Goal: Information Seeking & Learning: Learn about a topic

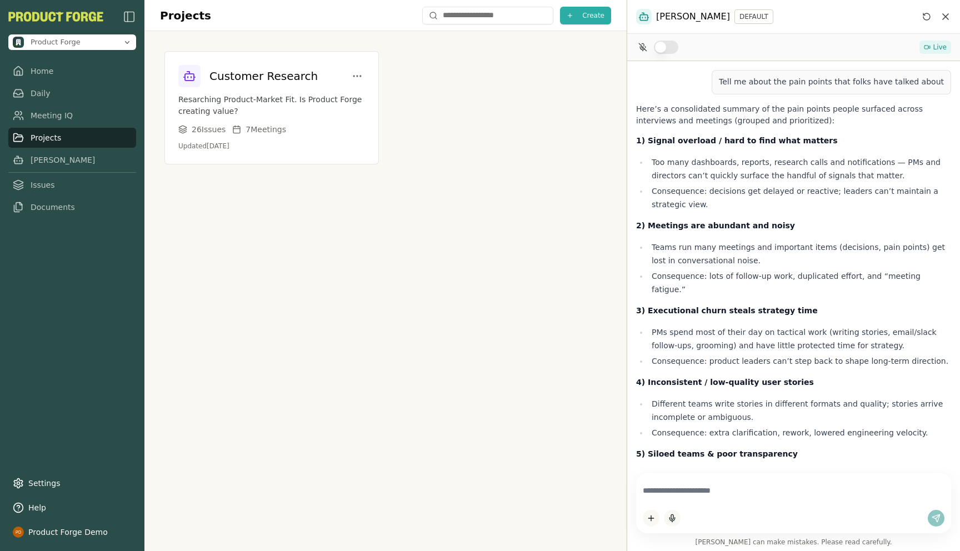
scroll to position [1187, 0]
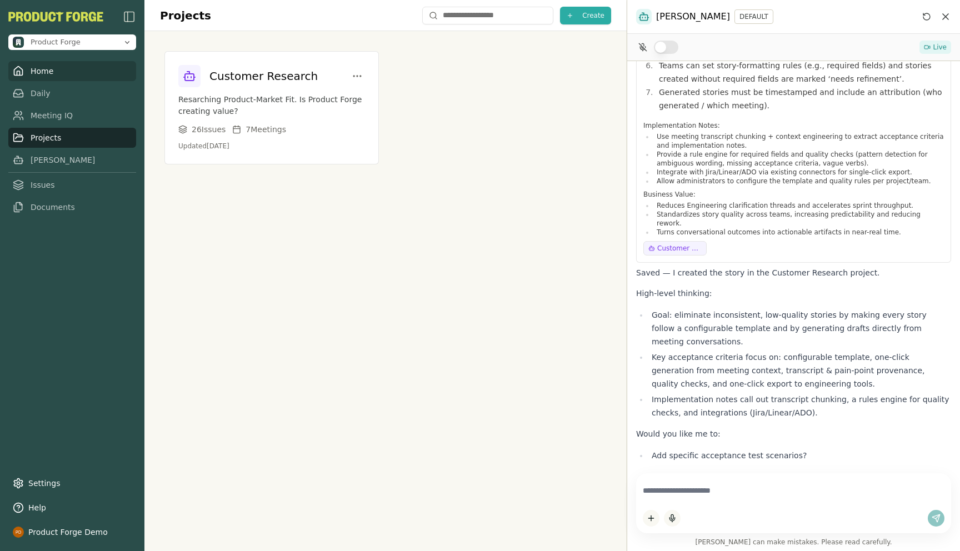
click at [45, 73] on link "Home" at bounding box center [72, 71] width 128 height 20
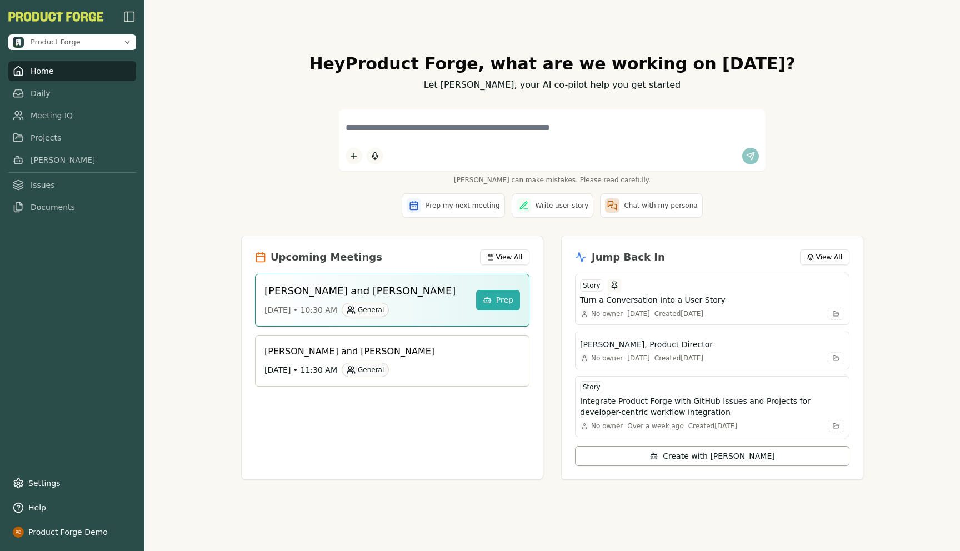
click at [259, 138] on div "[PERSON_NAME] can make mistakes. Please read carefully." at bounding box center [552, 146] width 622 height 75
click at [177, 275] on div "Hey Product Forge , what are we working on [DATE]? Let [PERSON_NAME], your AI c…" at bounding box center [551, 275] width 815 height 551
click at [40, 117] on link "Meeting IQ" at bounding box center [72, 116] width 128 height 20
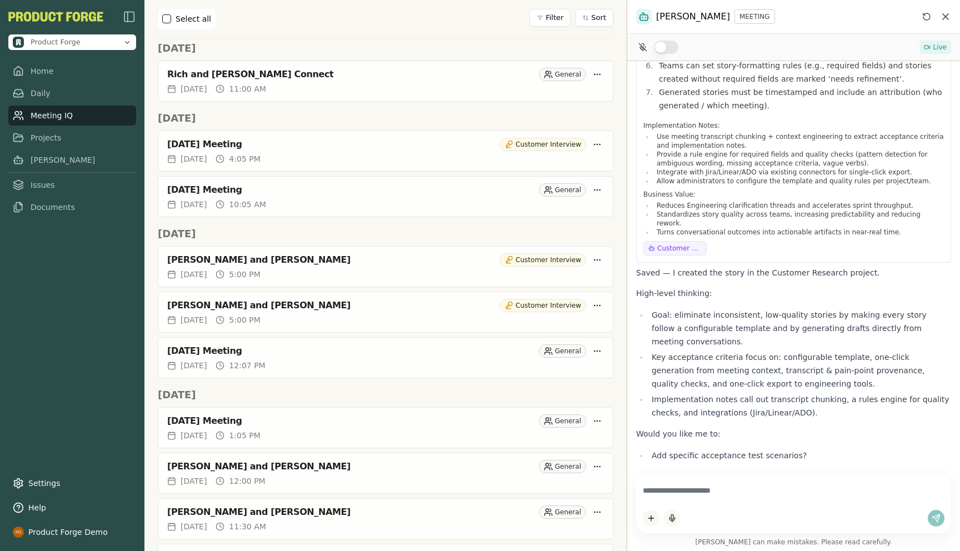
scroll to position [485, 0]
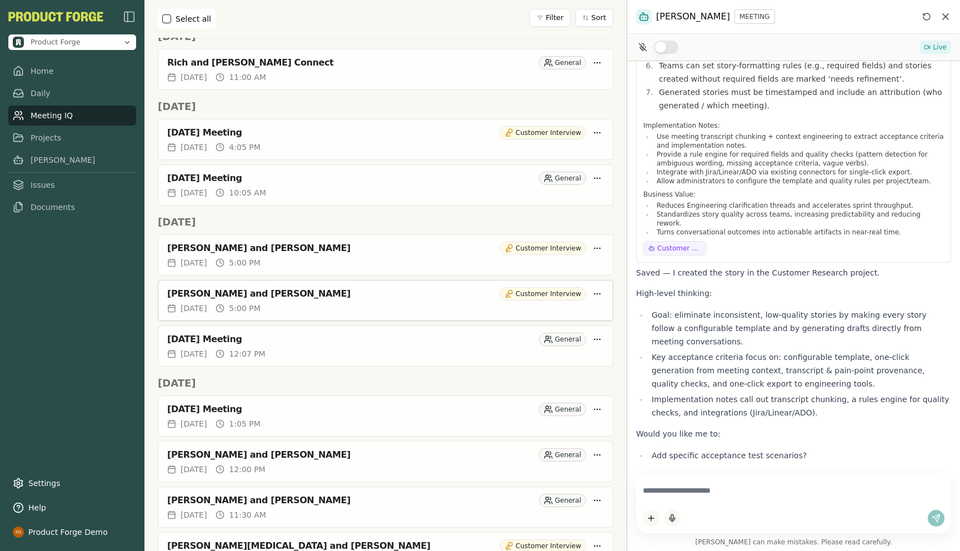
click at [252, 288] on div "[PERSON_NAME] and [PERSON_NAME]" at bounding box center [331, 293] width 328 height 11
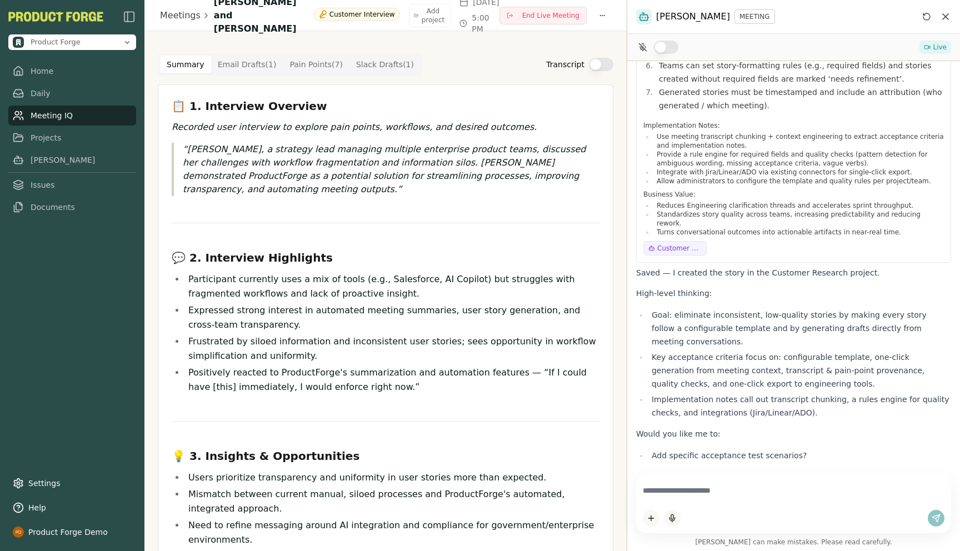
click at [233, 63] on Draft "Email Drafts ( 1 )" at bounding box center [247, 65] width 72 height 18
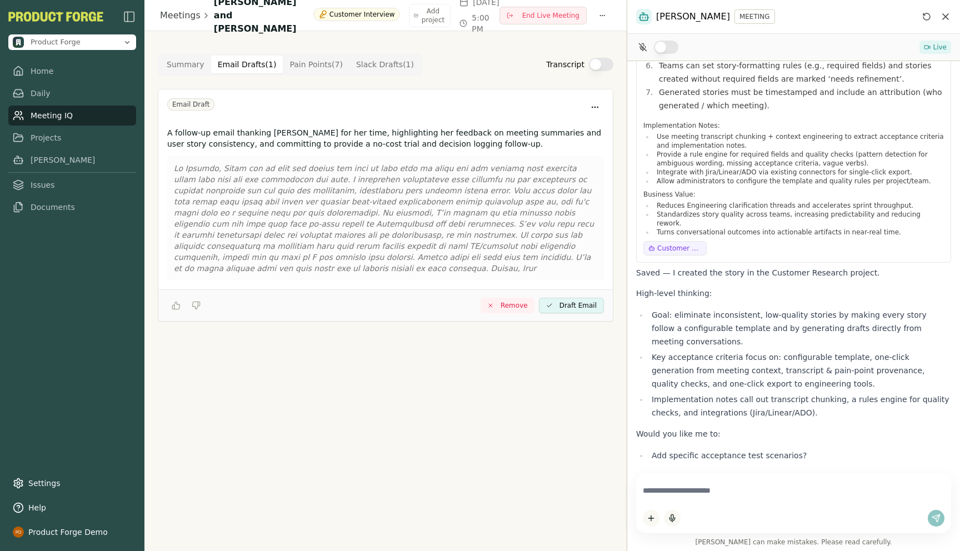
click at [373, 69] on Draft "Slack Drafts ( 1 )" at bounding box center [384, 65] width 71 height 18
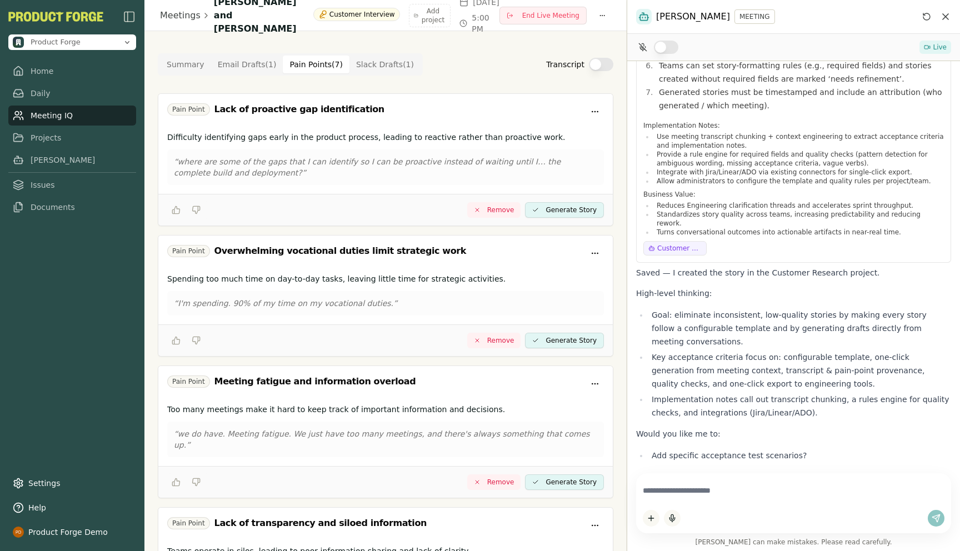
click at [288, 68] on Point "Pain Points ( 7 )" at bounding box center [316, 65] width 67 height 18
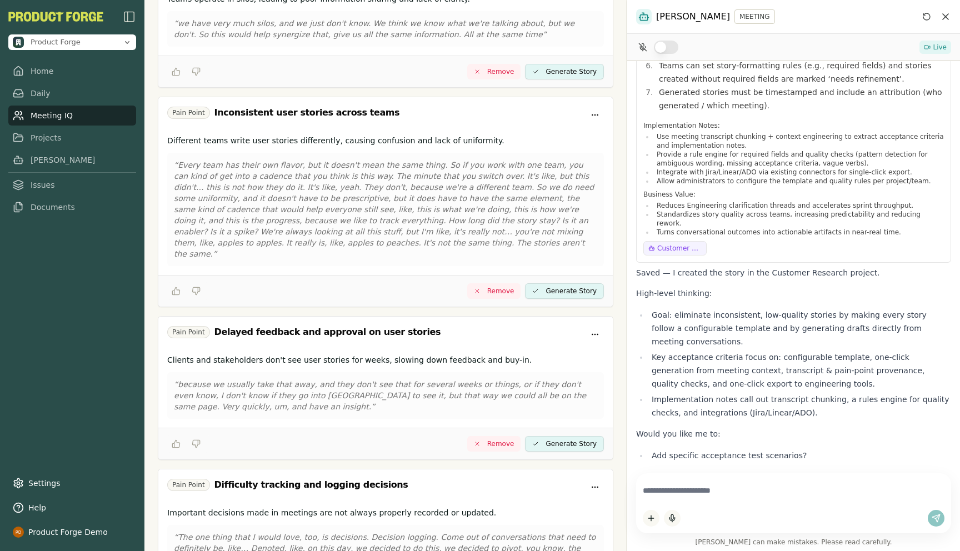
scroll to position [649, 0]
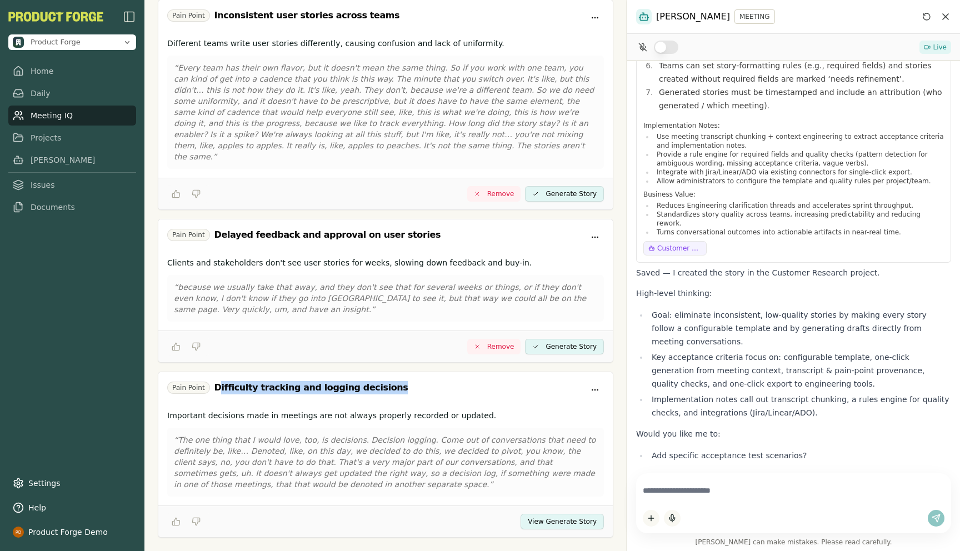
drag, startPoint x: 218, startPoint y: 369, endPoint x: 329, endPoint y: 374, distance: 110.7
click at [329, 381] on div "Pain Point Difficulty tracking and logging decisions" at bounding box center [385, 390] width 437 height 18
click at [389, 410] on p "Important decisions made in meetings are not always properly recorded or update…" at bounding box center [385, 415] width 437 height 11
click at [575, 514] on button "View Generate Story" at bounding box center [561, 522] width 83 height 16
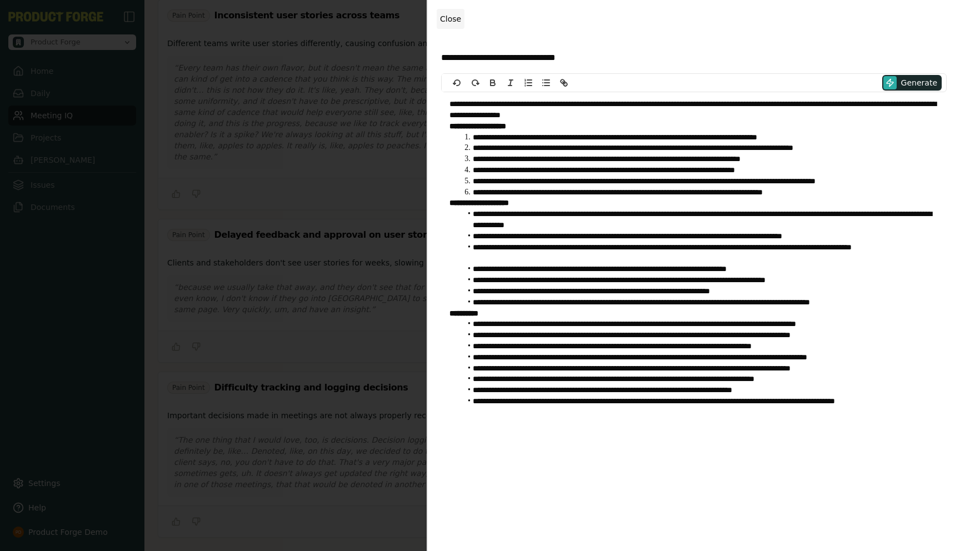
click at [455, 20] on span "Close" at bounding box center [450, 18] width 21 height 9
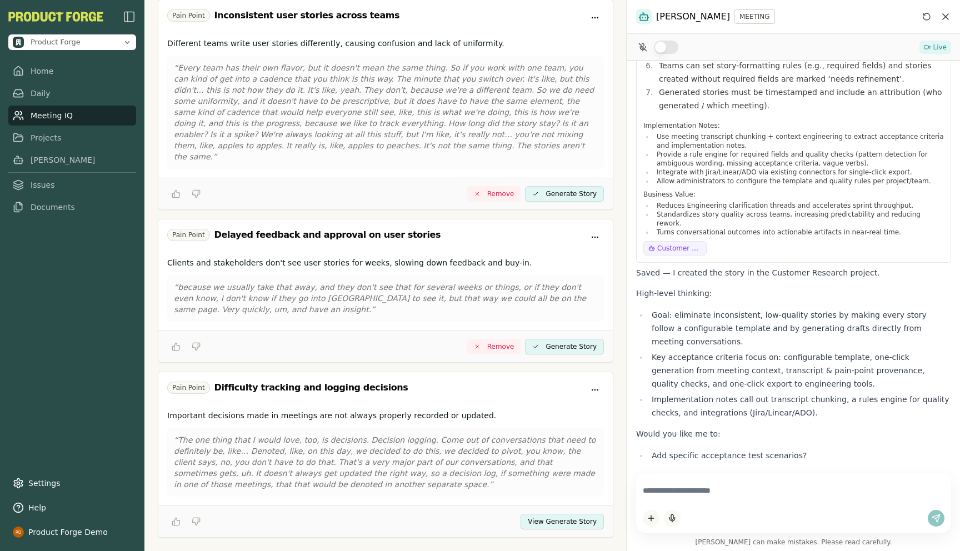
scroll to position [0, 0]
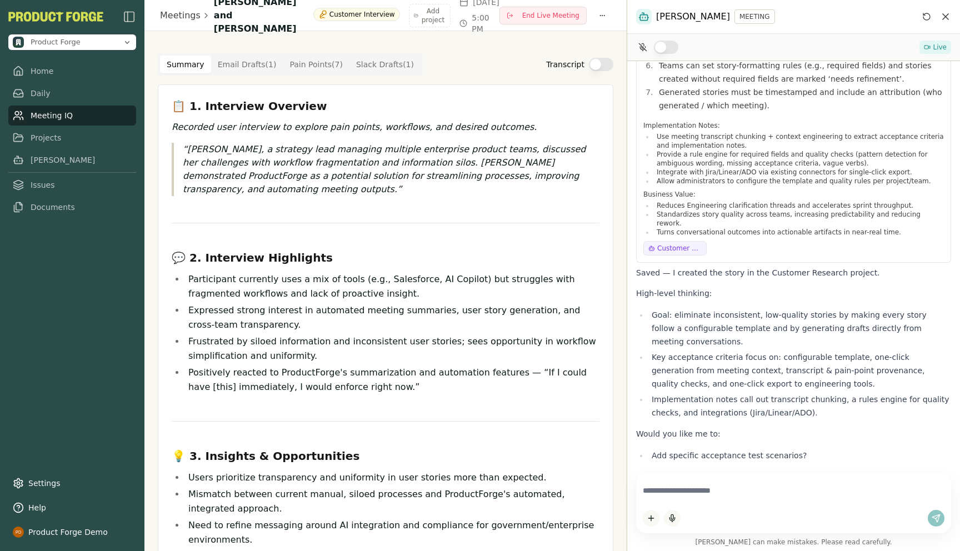
click at [169, 66] on button "Summary" at bounding box center [185, 65] width 51 height 18
click at [925, 20] on icon "Reset conversation" at bounding box center [926, 16] width 7 height 7
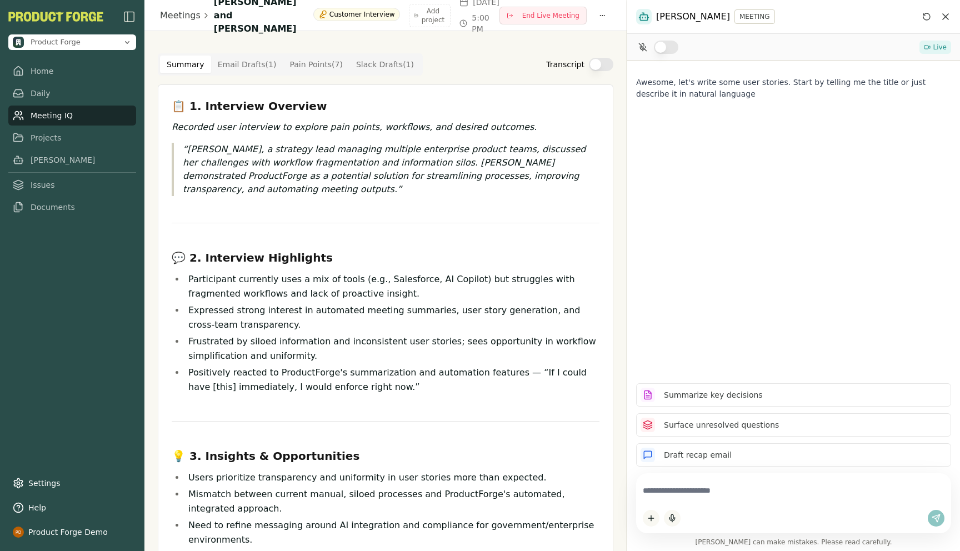
click at [719, 483] on textarea at bounding box center [794, 491] width 302 height 22
type textarea "**********"
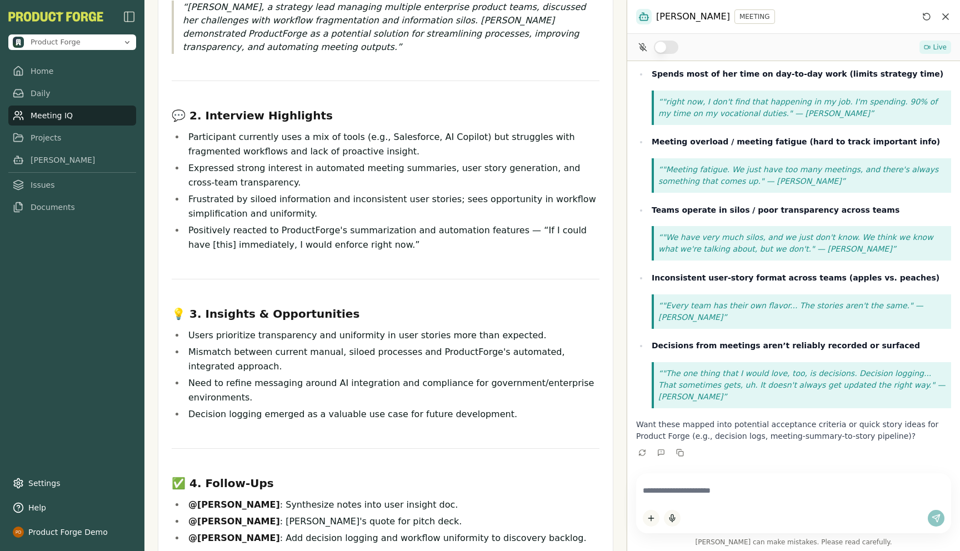
scroll to position [144, 0]
click at [36, 142] on link "Projects" at bounding box center [72, 138] width 128 height 20
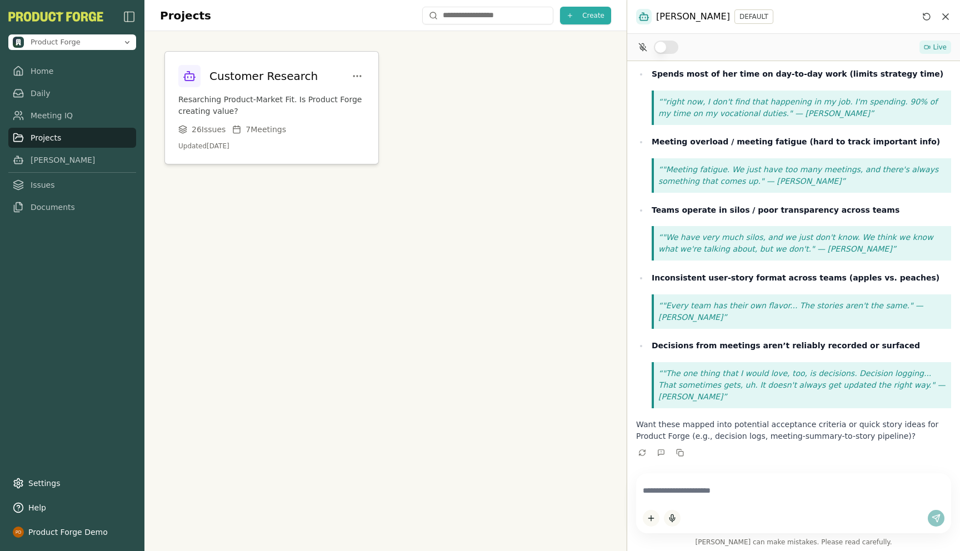
click at [230, 96] on p "Resarching Product-Market Fit. Is Product Forge creating value?" at bounding box center [271, 105] width 187 height 23
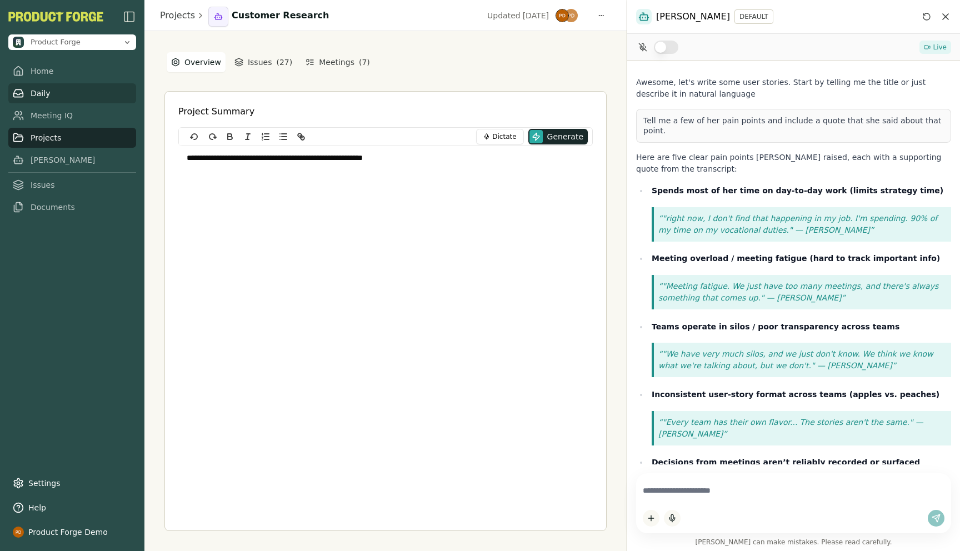
click at [42, 98] on link "Daily" at bounding box center [72, 93] width 128 height 20
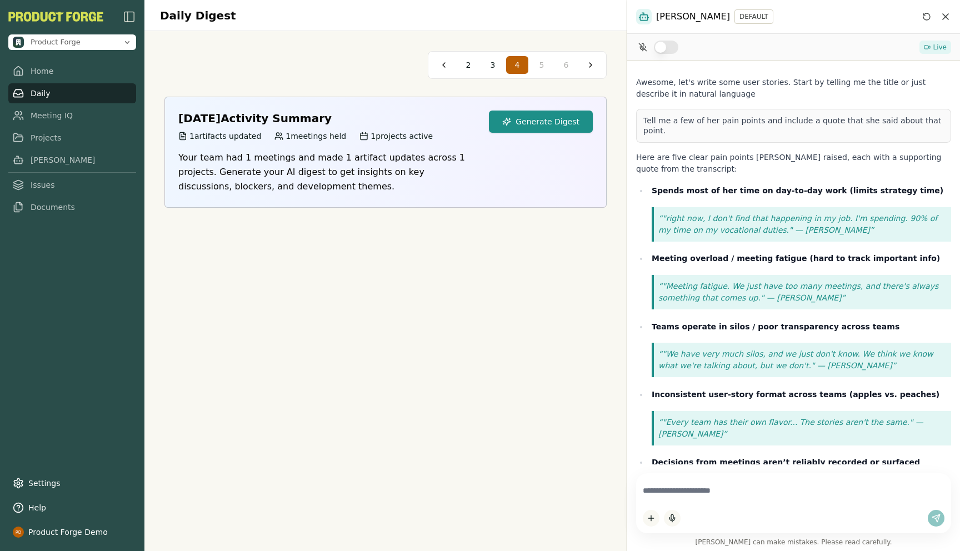
click at [519, 117] on button "Generate Digest" at bounding box center [541, 122] width 104 height 22
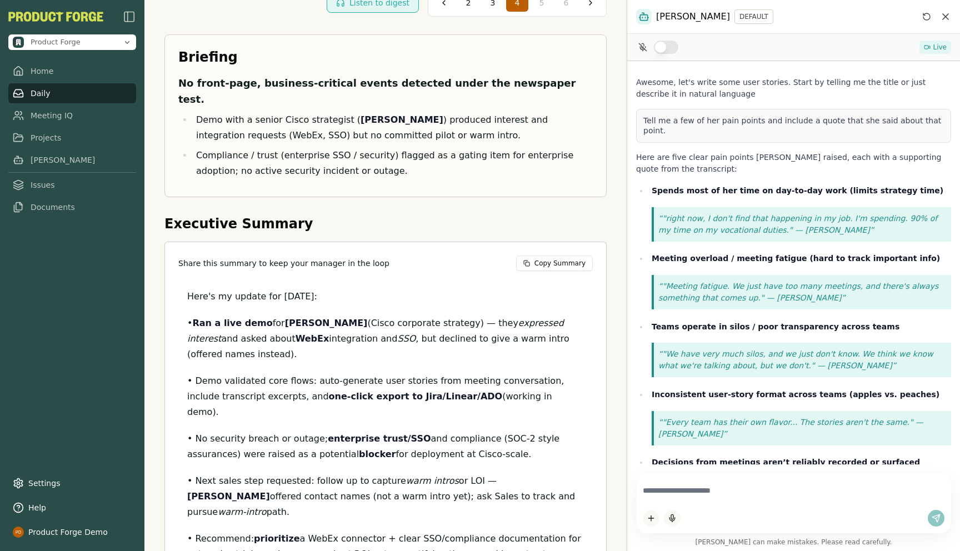
scroll to position [84, 0]
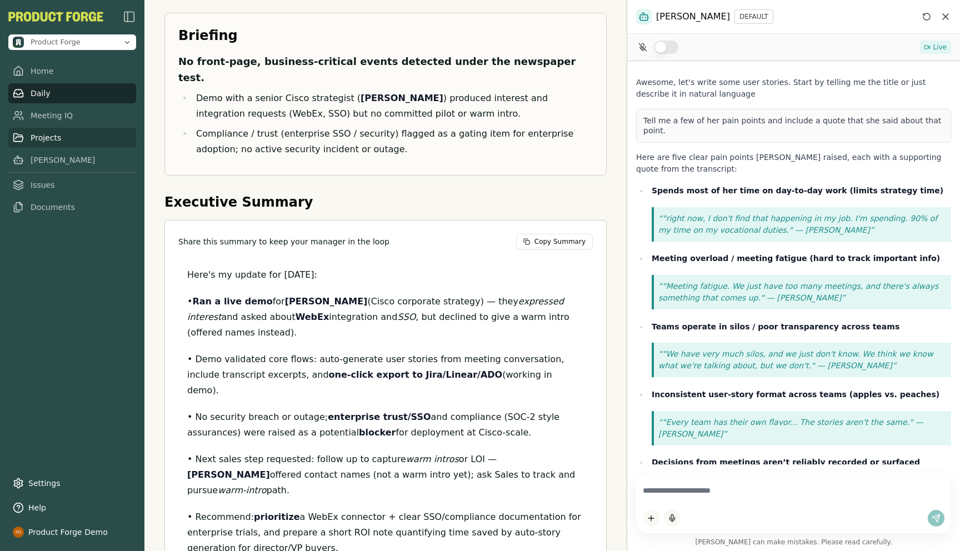
click at [41, 142] on link "Projects" at bounding box center [72, 138] width 128 height 20
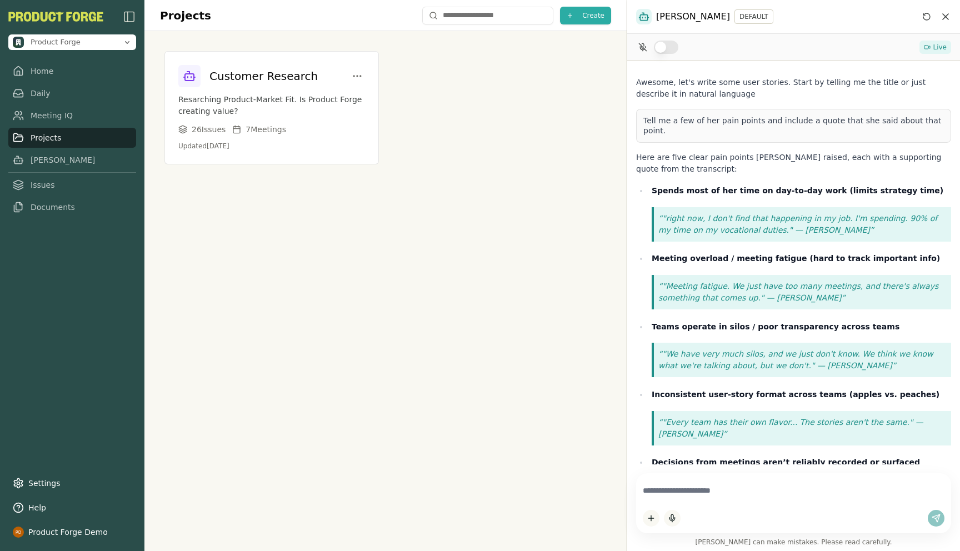
click at [288, 314] on div "Projects Create Customer Research Resarching Product-Market Fit. Is Product For…" at bounding box center [385, 275] width 482 height 551
click at [41, 118] on link "Meeting IQ" at bounding box center [72, 116] width 128 height 20
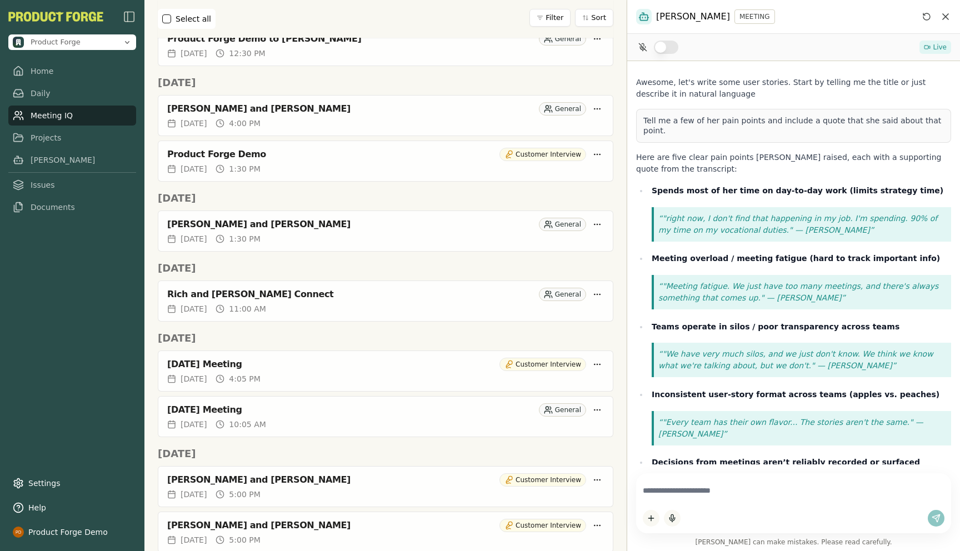
scroll to position [342, 0]
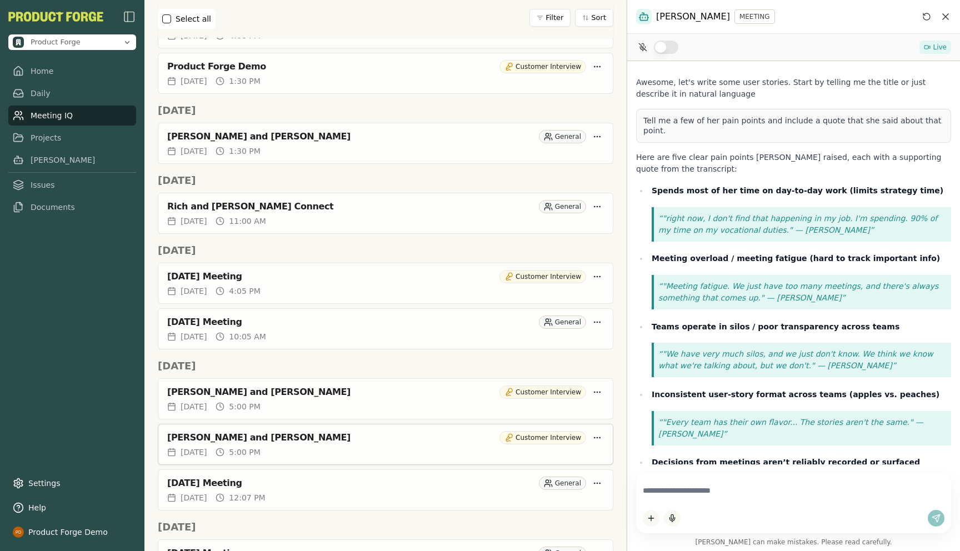
click at [203, 432] on div "[PERSON_NAME] and [PERSON_NAME]" at bounding box center [331, 437] width 328 height 11
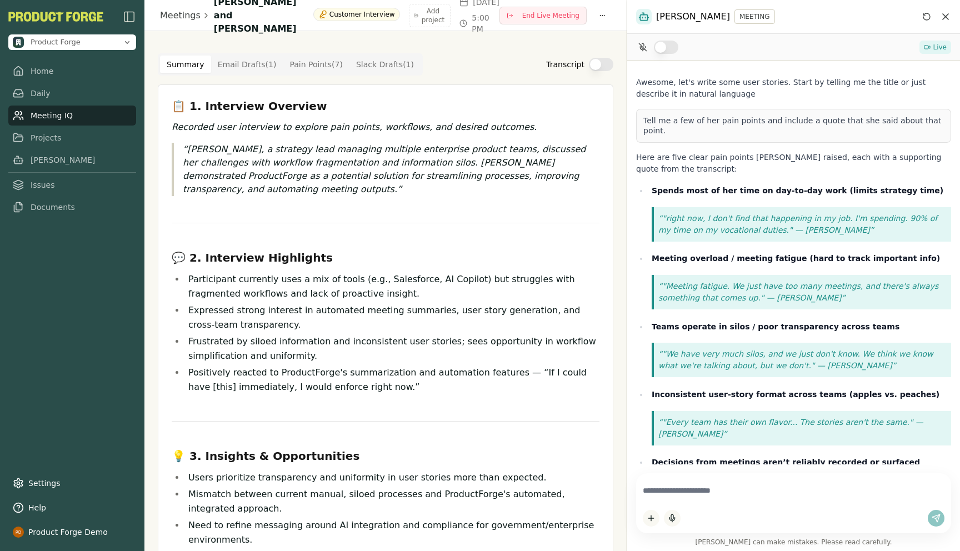
click at [598, 58] on button "Transcript" at bounding box center [601, 64] width 24 height 13
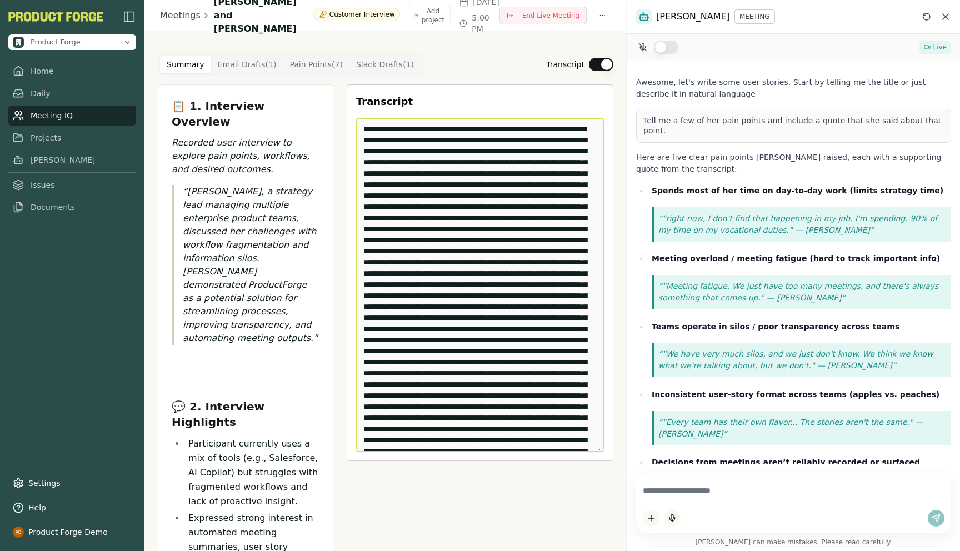
drag, startPoint x: 418, startPoint y: 193, endPoint x: 443, endPoint y: 196, distance: 25.1
click at [443, 196] on textarea "Edit Transcript" at bounding box center [480, 284] width 248 height 333
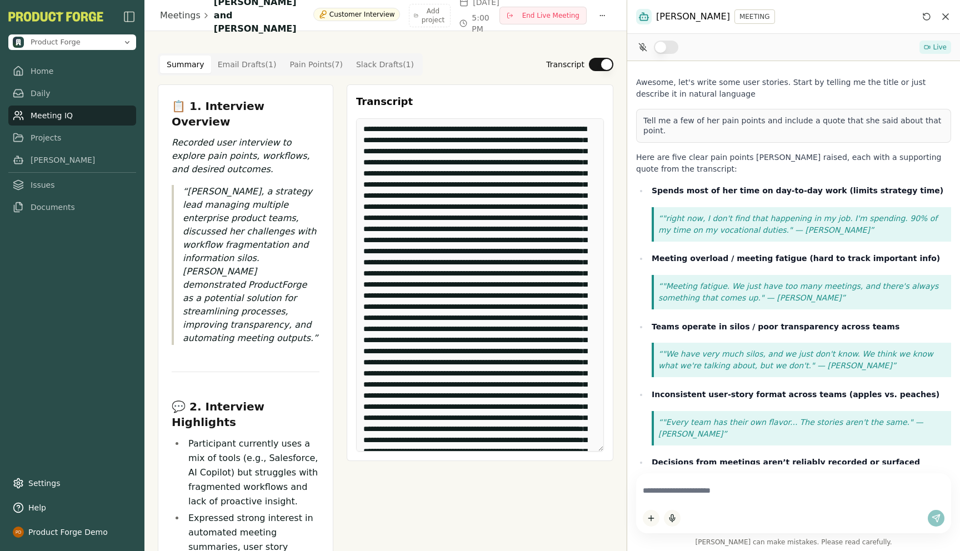
click at [595, 66] on button "Transcript" at bounding box center [601, 64] width 24 height 13
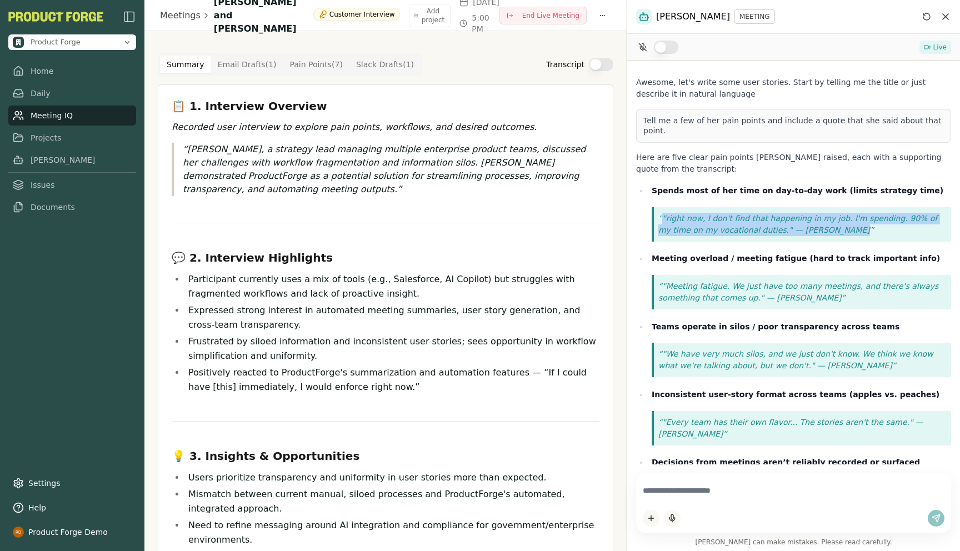
drag, startPoint x: 837, startPoint y: 225, endPoint x: 708, endPoint y: 192, distance: 133.1
click at [708, 192] on li "Spends most of her time on day-to-day work (limits strategy time) "right now, I…" at bounding box center [799, 213] width 303 height 58
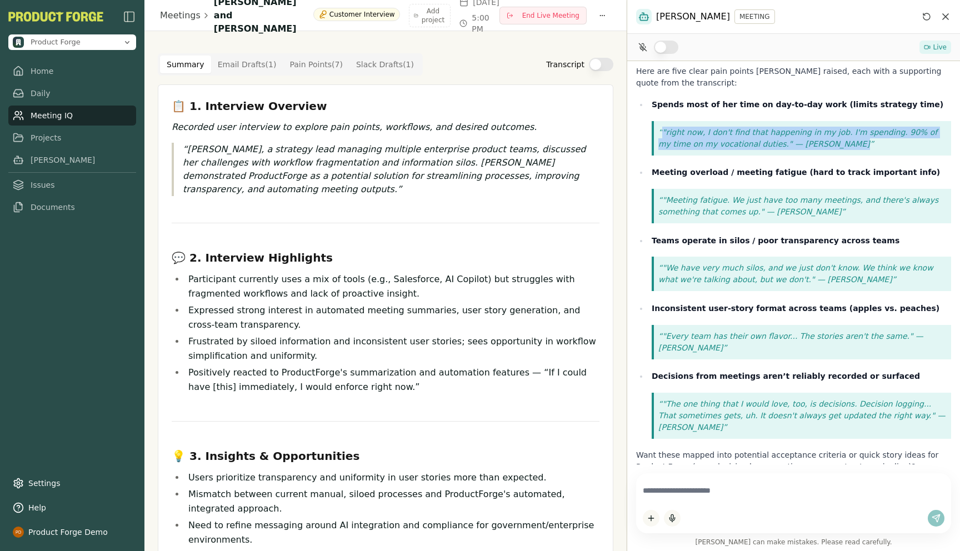
scroll to position [117, 0]
